Goal: Task Accomplishment & Management: Use online tool/utility

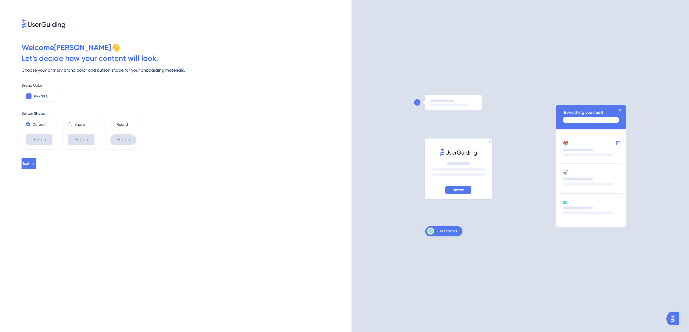
click at [75, 125] on label "Sharp" at bounding box center [80, 124] width 11 height 6
click at [119, 124] on label "Round" at bounding box center [122, 124] width 11 height 6
click at [81, 124] on label "Sharp" at bounding box center [80, 124] width 11 height 6
click at [44, 125] on label "Default" at bounding box center [39, 124] width 13 height 6
click at [114, 123] on div "Round" at bounding box center [123, 124] width 26 height 6
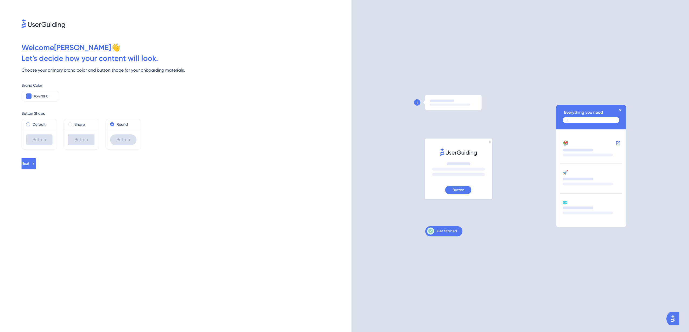
click at [38, 123] on label "Default" at bounding box center [39, 124] width 13 height 6
click at [41, 95] on input "#5478F0" at bounding box center [44, 96] width 21 height 6
paste input "2967E4"
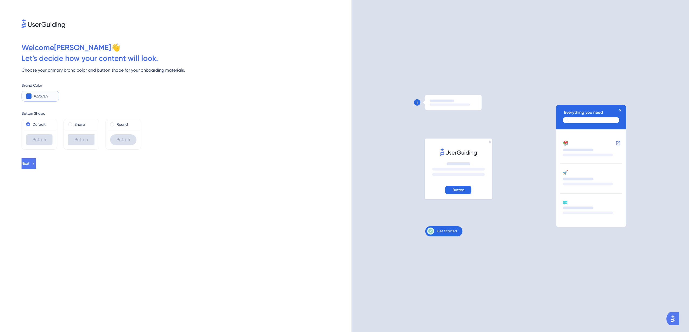
type input "#2967E4"
click at [118, 82] on div "Brand Color #2967E4" at bounding box center [187, 88] width 330 height 28
click at [36, 164] on button "Next" at bounding box center [29, 163] width 14 height 11
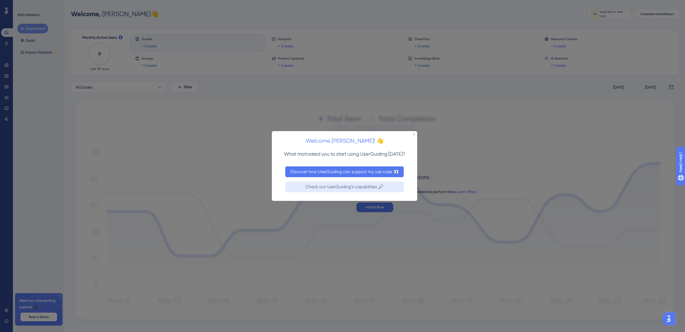
click at [376, 172] on button "Discover how UserGuiding can support my use case 👀" at bounding box center [344, 171] width 118 height 11
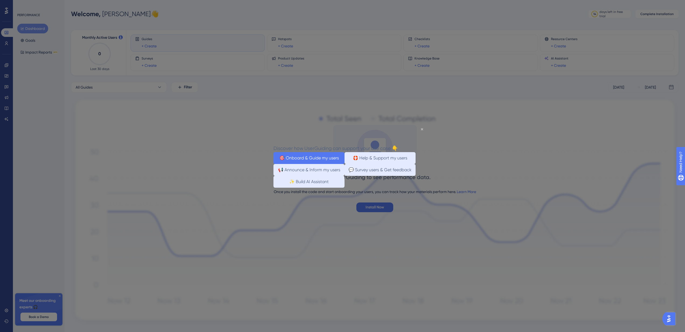
click at [324, 159] on button "🎯 Onboard & Guide my users" at bounding box center [309, 158] width 71 height 12
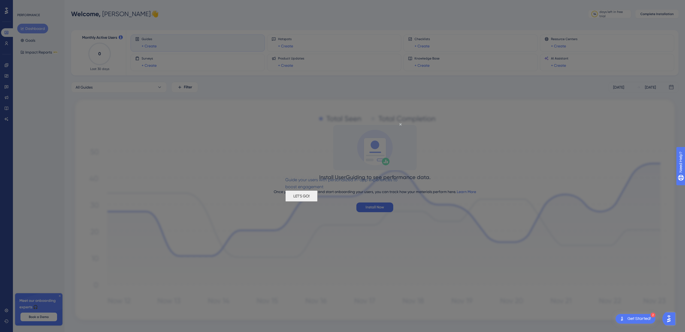
click at [318, 201] on button "LET'S GO!" at bounding box center [301, 195] width 32 height 11
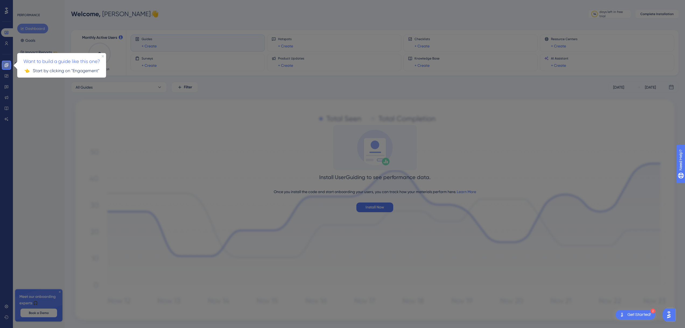
click at [8, 65] on icon at bounding box center [6, 65] width 4 height 4
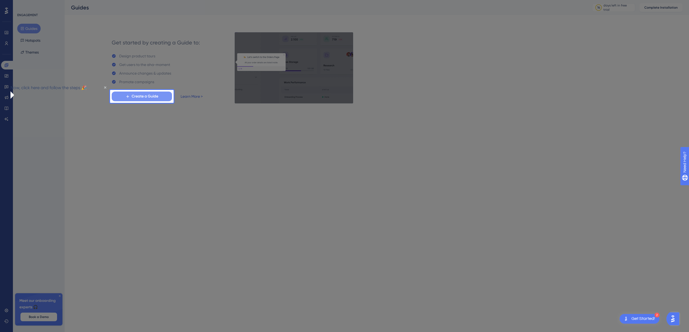
click at [144, 95] on span "Create a Guide" at bounding box center [145, 96] width 27 height 6
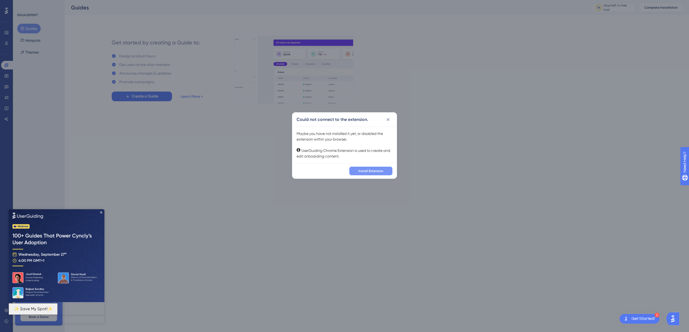
click at [362, 171] on span "Install Extension" at bounding box center [371, 171] width 25 height 4
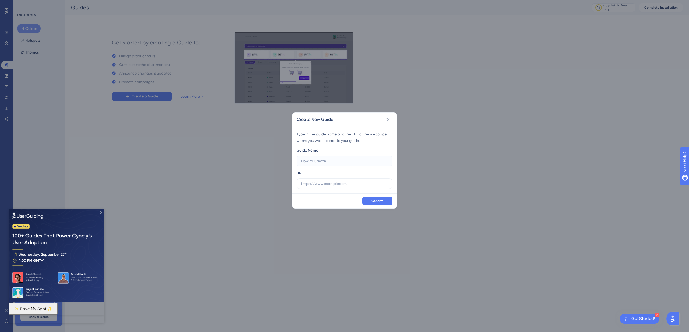
click at [103, 213] on img at bounding box center [57, 255] width 96 height 93
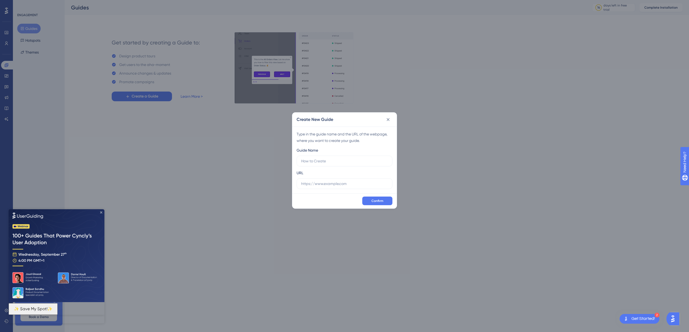
click at [101, 212] on icon "Close Preview" at bounding box center [101, 212] width 2 height 2
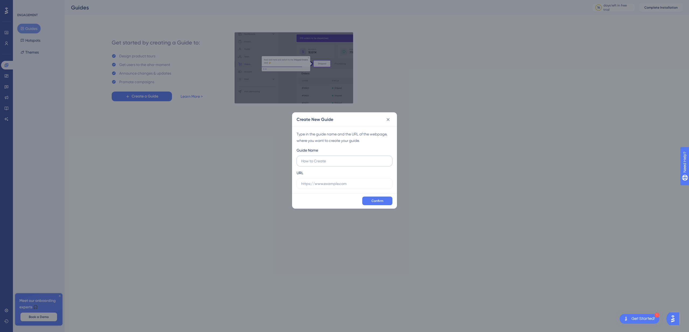
click at [331, 165] on label at bounding box center [345, 161] width 96 height 11
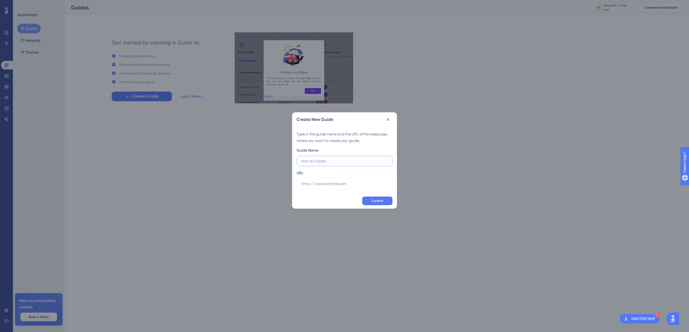
click at [331, 164] on input "text" at bounding box center [344, 161] width 87 height 6
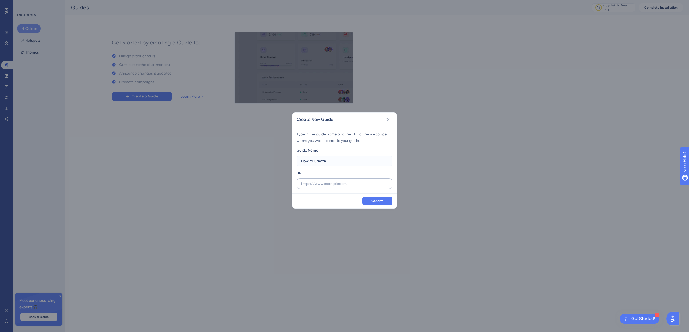
type input "How to Create"
click at [337, 184] on input "text" at bounding box center [344, 184] width 87 height 6
paste input "https://admin.steply-app.com/dashboard"
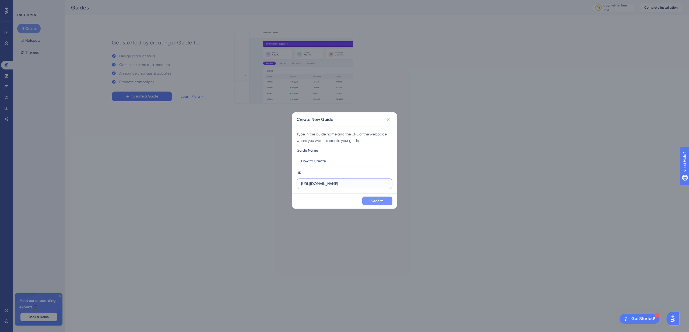
type input "https://admin.steply-app.com/dashboard"
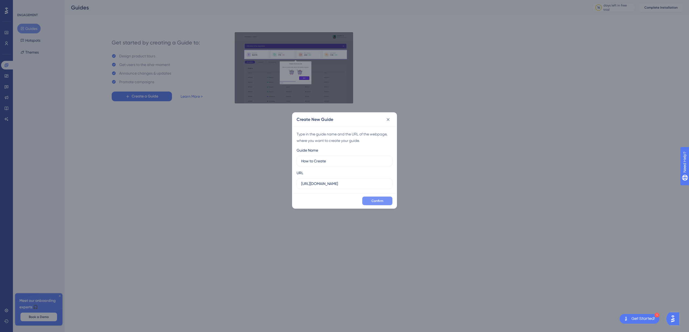
click at [378, 201] on span "Confirm" at bounding box center [378, 201] width 12 height 4
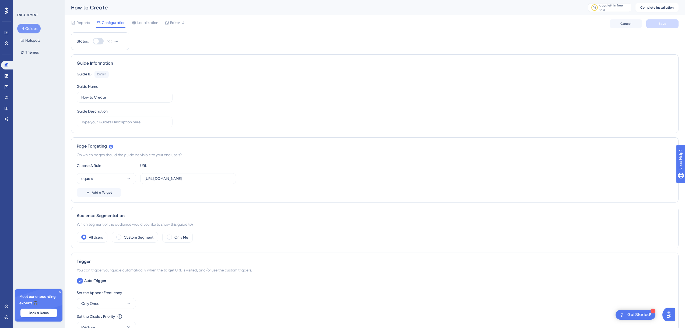
click at [209, 38] on div "Status: Inactive Guide Information Guide ID: 152594 Copy Guide Name How to Crea…" at bounding box center [375, 293] width 608 height 522
click at [8, 65] on icon at bounding box center [6, 65] width 4 height 4
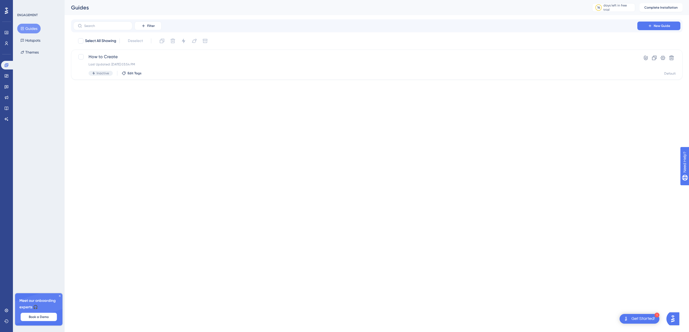
click at [46, 316] on span "Book a Demo" at bounding box center [39, 317] width 20 height 4
click at [6, 76] on icon at bounding box center [7, 75] width 4 height 3
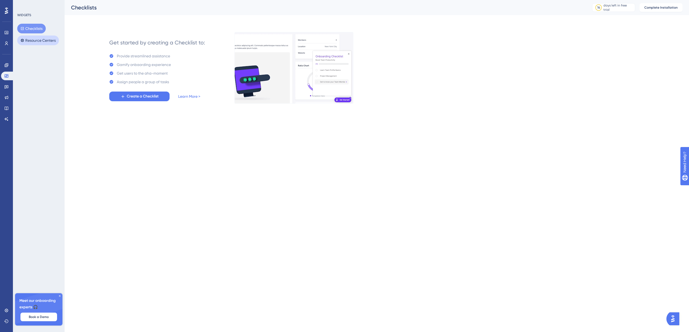
click at [30, 41] on button "Resource Centers" at bounding box center [38, 41] width 42 height 10
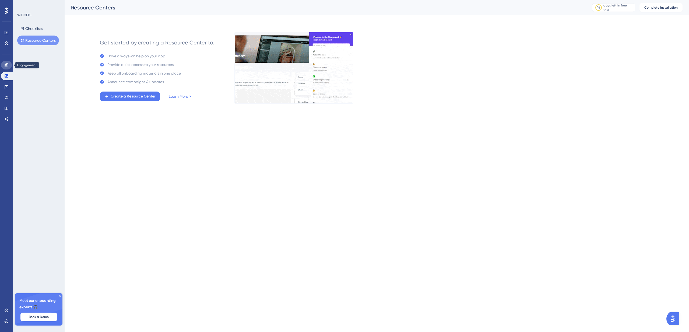
click at [6, 64] on icon at bounding box center [7, 65] width 4 height 4
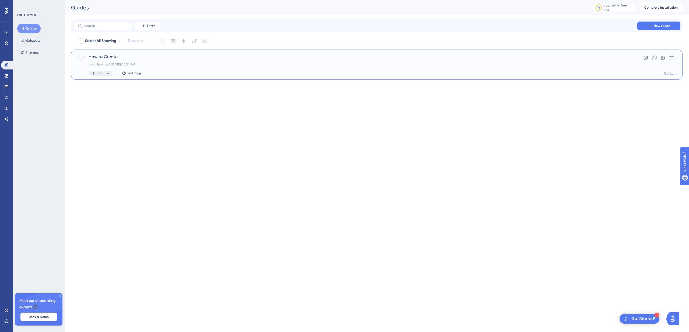
click at [271, 67] on div "How to Create Last Updated: 24 sept. 2025 03:54 PM Inactive Edit Tags" at bounding box center [356, 65] width 534 height 22
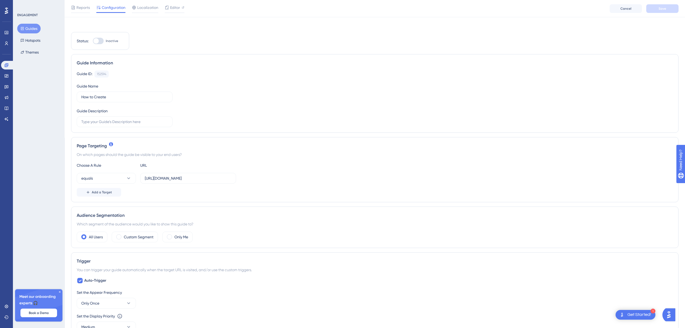
scroll to position [125, 0]
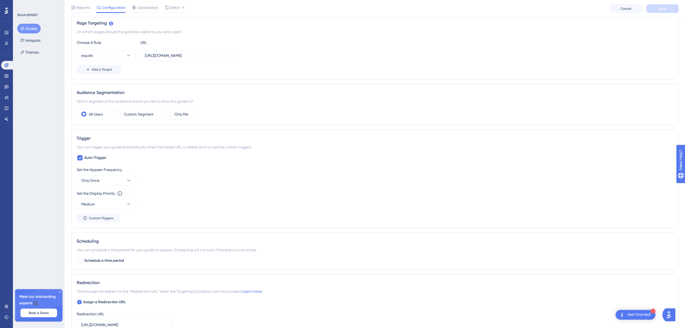
click at [60, 291] on icon at bounding box center [60, 292] width 2 height 2
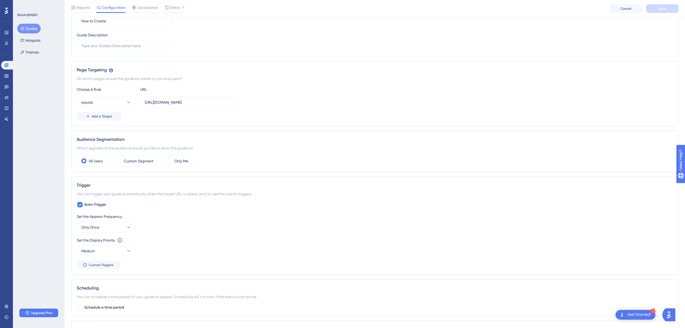
scroll to position [0, 0]
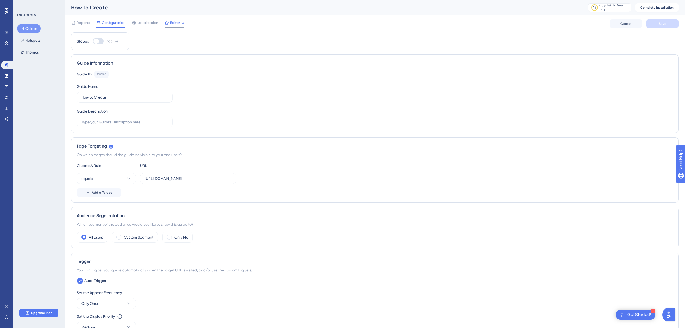
click at [173, 24] on span "Editor" at bounding box center [175, 22] width 10 height 6
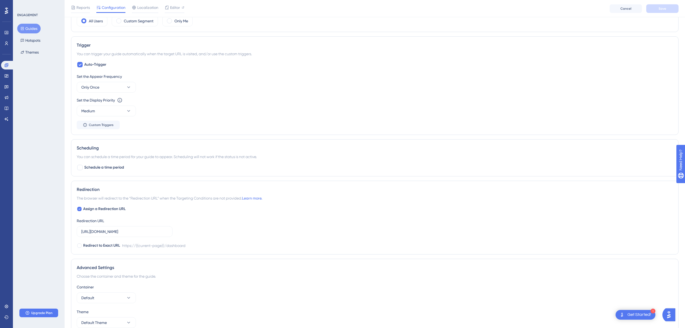
scroll to position [218, 0]
drag, startPoint x: 92, startPoint y: 77, endPoint x: 115, endPoint y: 77, distance: 23.2
click at [115, 77] on div "Set the Appear Frequency" at bounding box center [375, 77] width 597 height 6
click at [113, 86] on button "Only Once" at bounding box center [106, 87] width 59 height 11
click at [184, 104] on div "Set the Display Priority This option will set the display priority between auto…" at bounding box center [375, 106] width 597 height 19
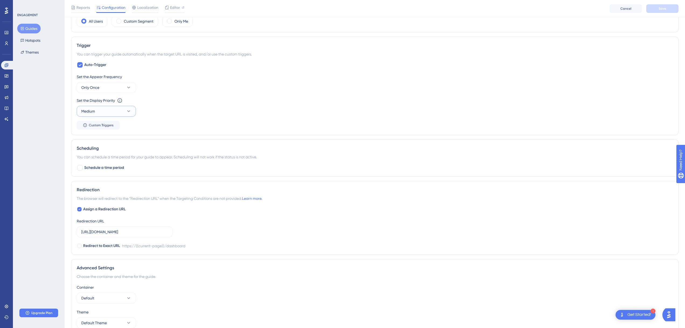
click at [117, 113] on button "Medium" at bounding box center [106, 111] width 59 height 11
click at [230, 89] on div "Set the Appear Frequency Only Once" at bounding box center [375, 83] width 597 height 19
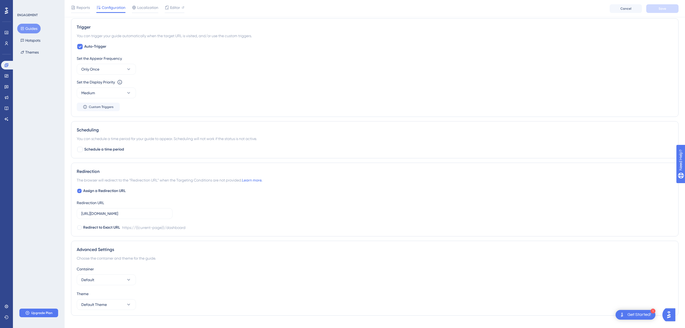
scroll to position [205, 0]
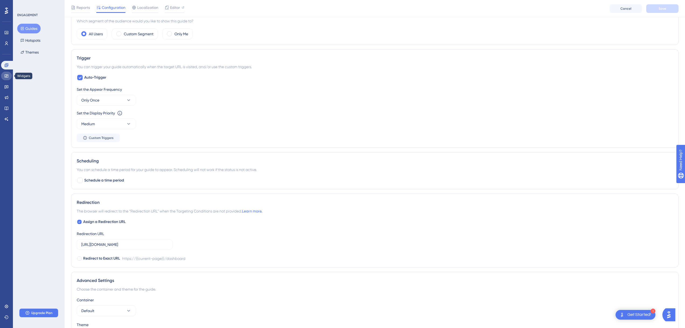
click at [6, 74] on icon at bounding box center [6, 76] width 4 height 4
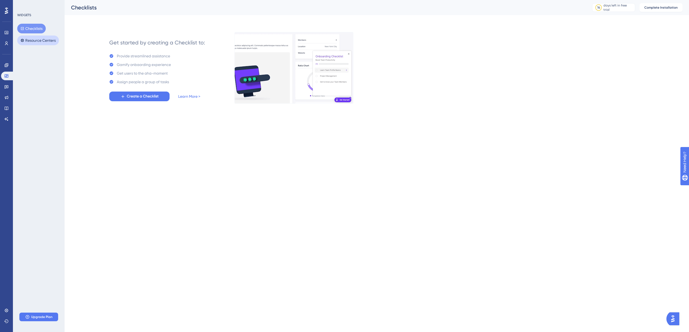
click at [36, 41] on button "Resource Centers" at bounding box center [38, 41] width 42 height 10
